Goal: Transaction & Acquisition: Purchase product/service

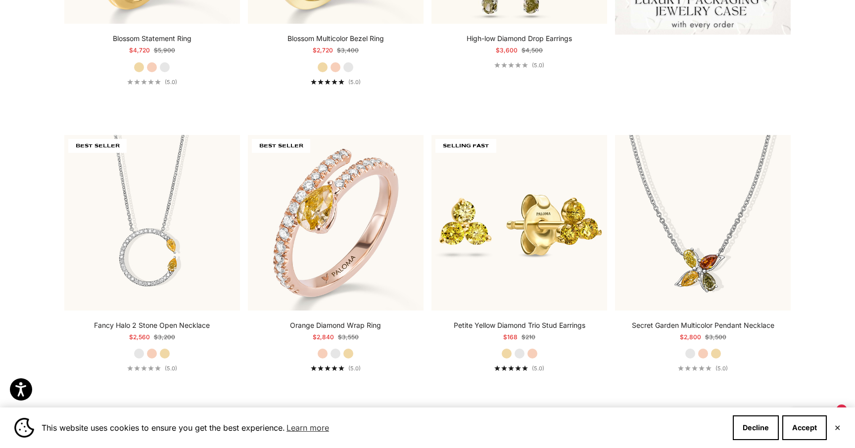
scroll to position [368, 0]
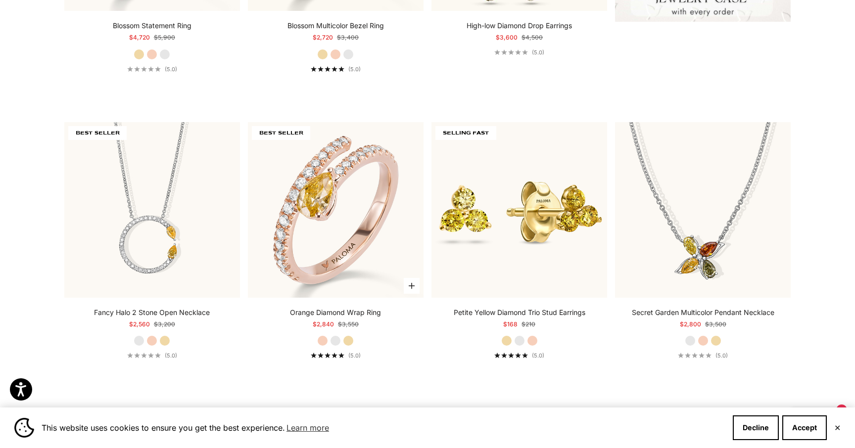
click at [350, 341] on label "Yellow Gold" at bounding box center [348, 340] width 11 height 11
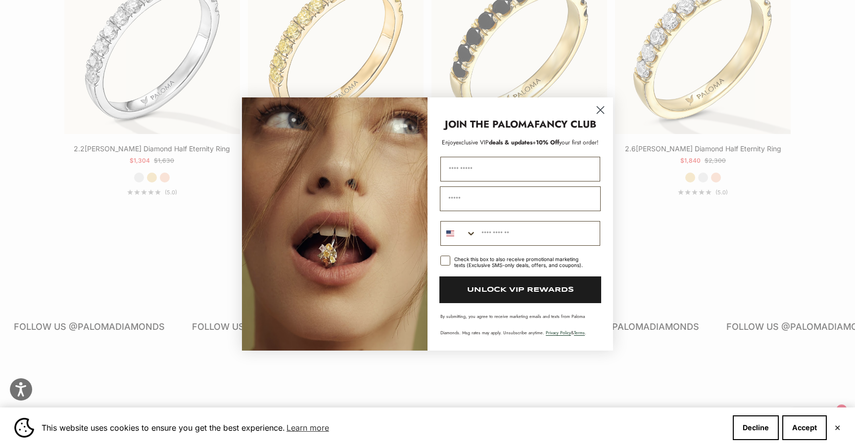
scroll to position [2303, 0]
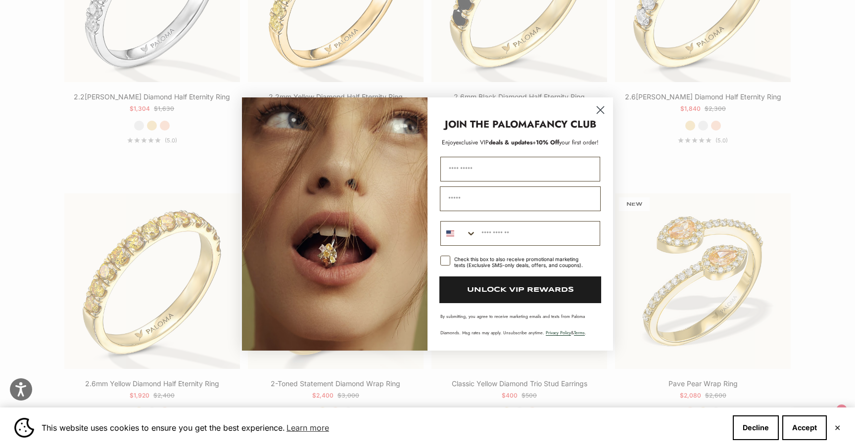
click at [600, 104] on circle "Close dialog" at bounding box center [600, 110] width 16 height 16
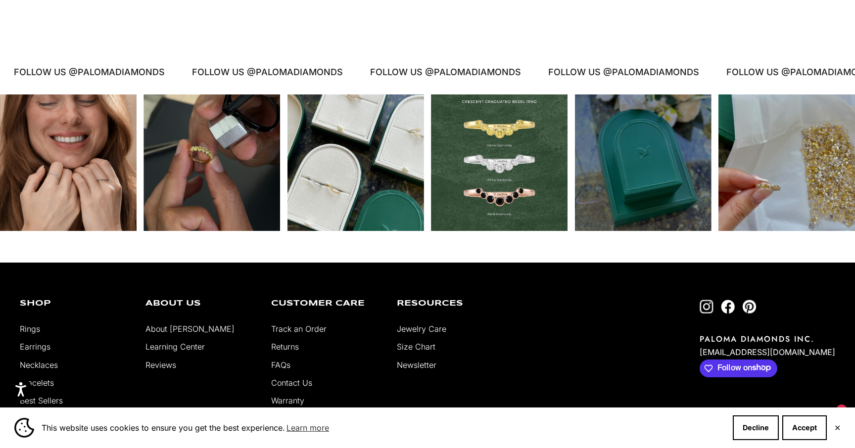
scroll to position [4208, 0]
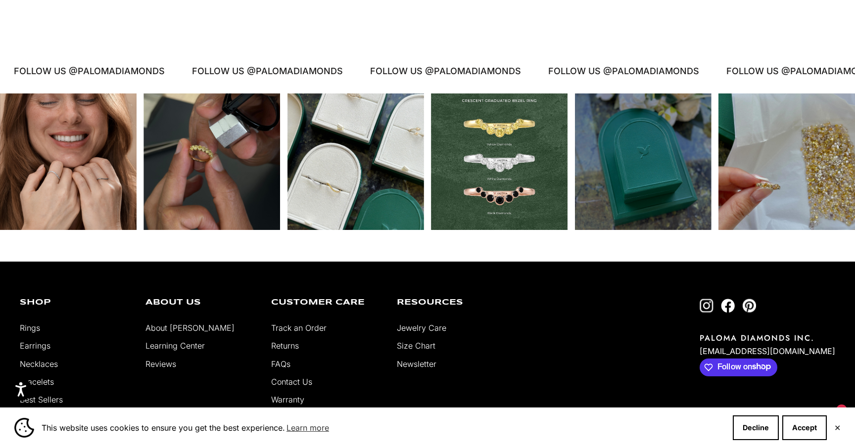
click at [255, 205] on div "Instagram post opens in a popup" at bounding box center [211, 161] width 137 height 137
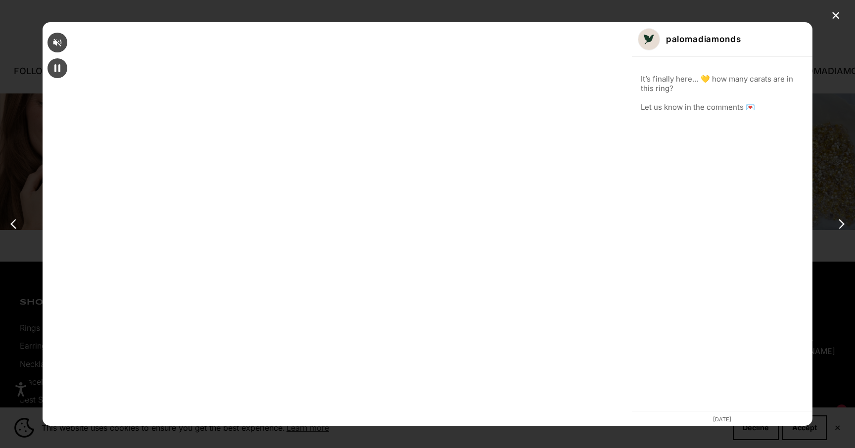
click at [699, 105] on div "✕ palomadiamonds It’s finally here… 💛 how many carats are in this ring? Let us …" at bounding box center [427, 224] width 855 height 448
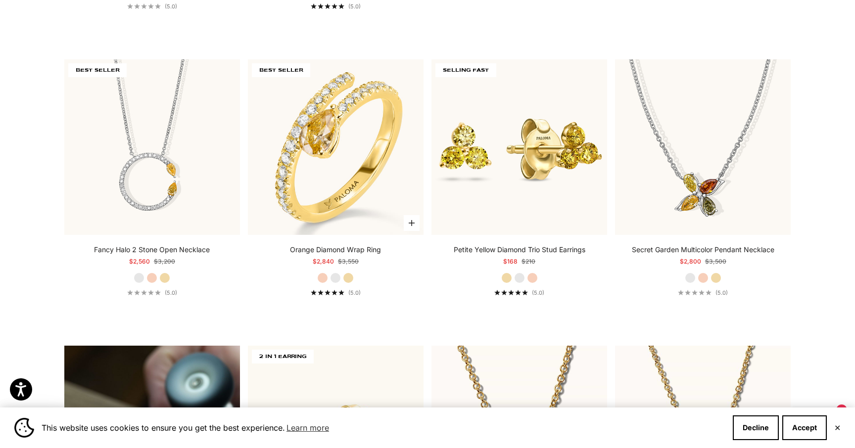
scroll to position [431, 0]
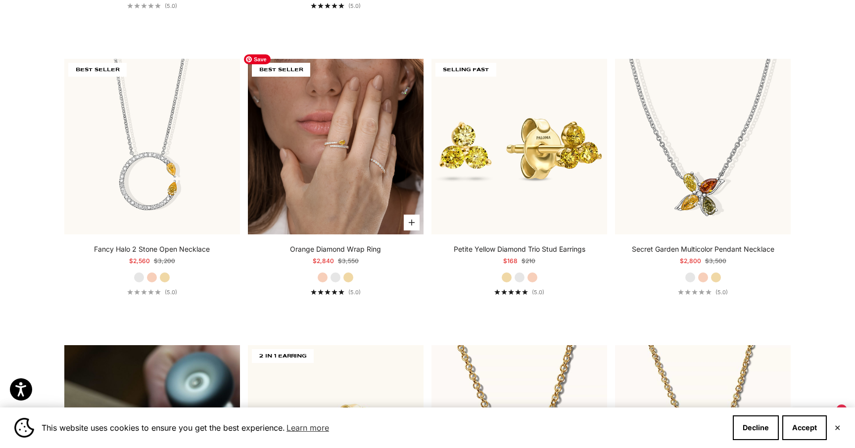
click at [379, 195] on img at bounding box center [336, 147] width 176 height 176
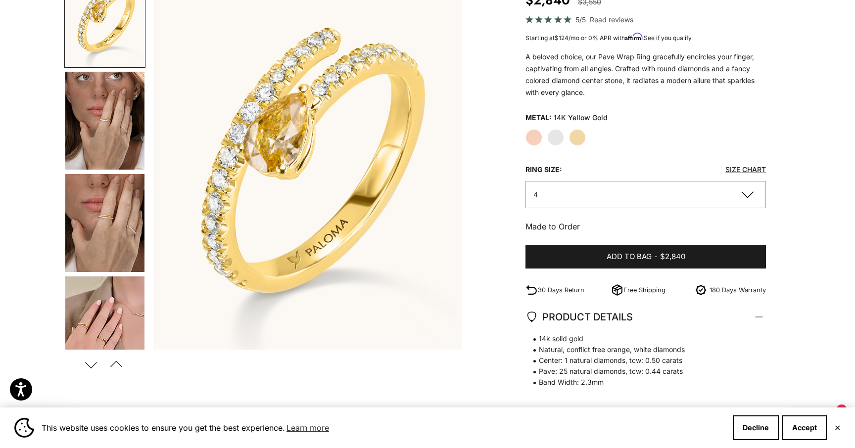
scroll to position [37, 0]
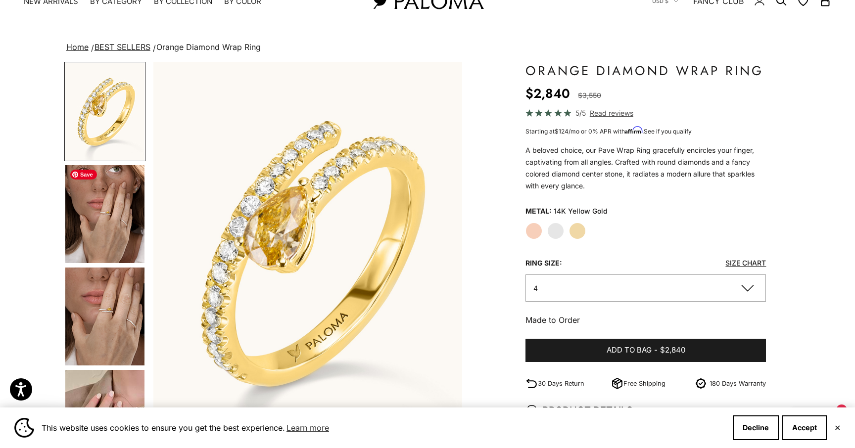
click at [125, 247] on img "Go to item 4" at bounding box center [104, 214] width 79 height 98
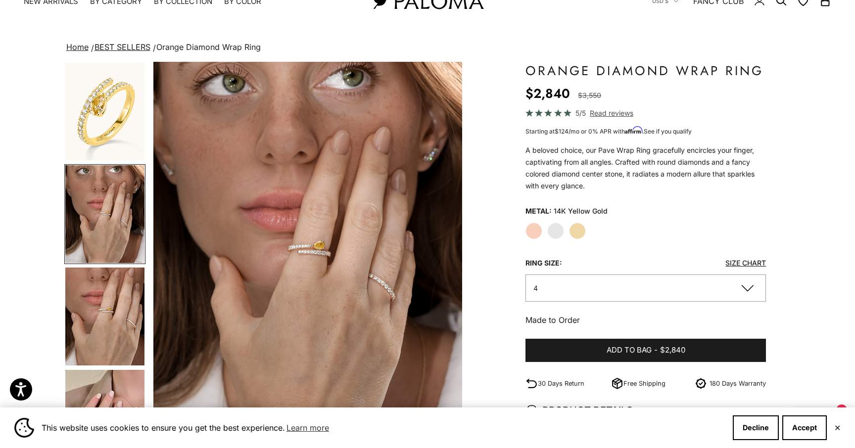
click at [539, 227] on label "Rose Gold" at bounding box center [533, 231] width 17 height 17
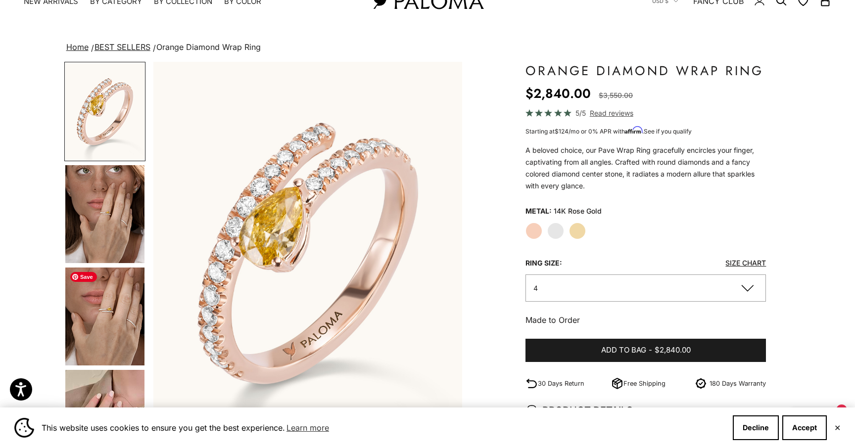
click at [105, 309] on img "Go to item 5" at bounding box center [104, 317] width 79 height 98
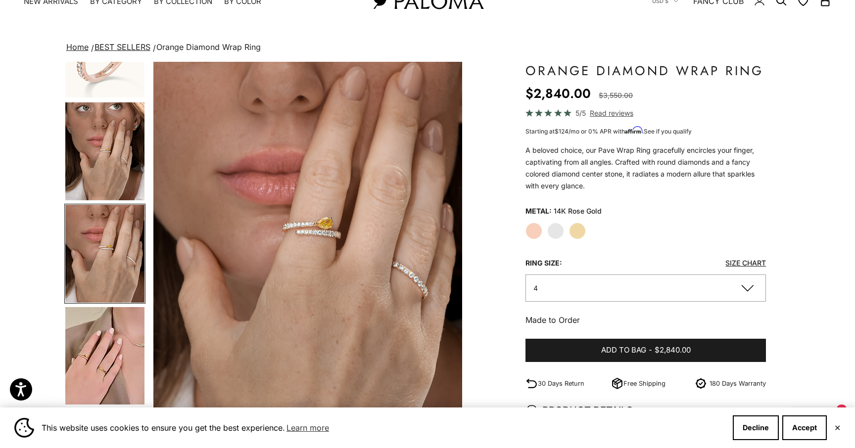
click at [578, 230] on label "Yellow Gold" at bounding box center [577, 231] width 17 height 17
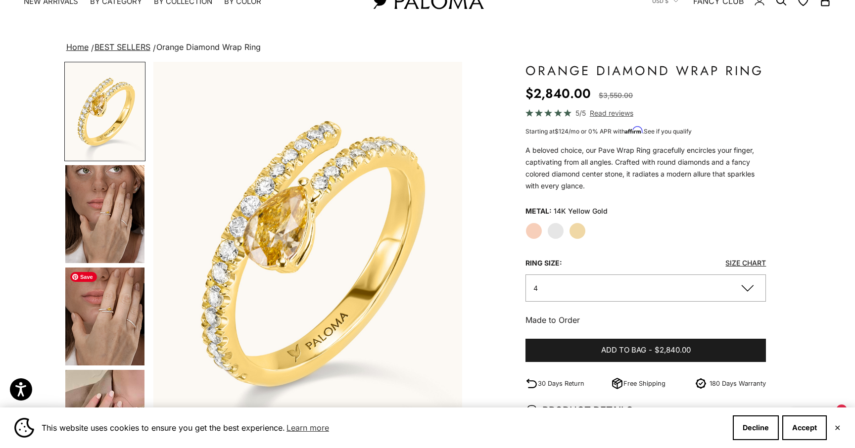
click at [108, 336] on img "Go to item 5" at bounding box center [104, 317] width 79 height 98
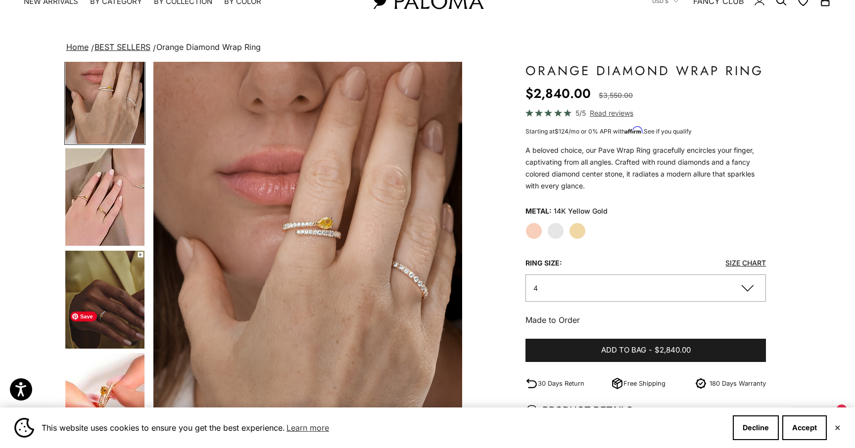
scroll to position [249, 0]
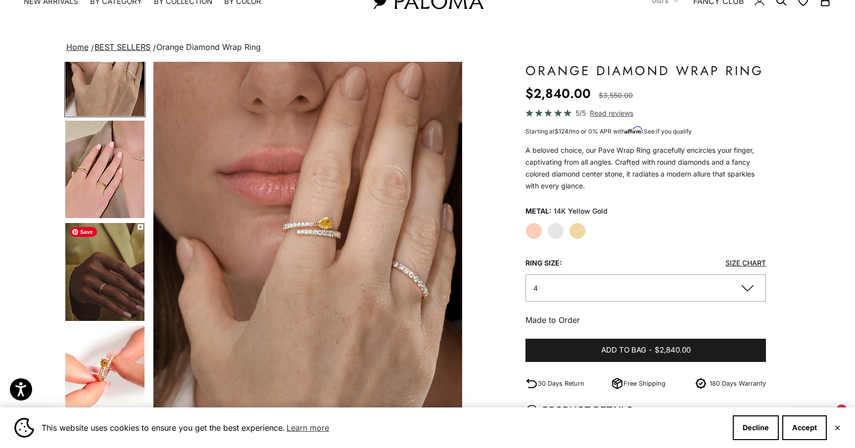
click at [117, 283] on img "Go to item 7" at bounding box center [104, 272] width 79 height 98
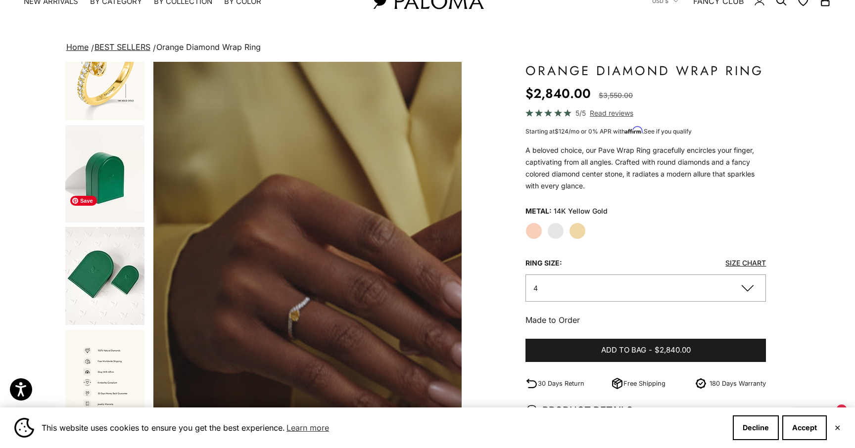
scroll to position [864, 0]
